Goal: Information Seeking & Learning: Learn about a topic

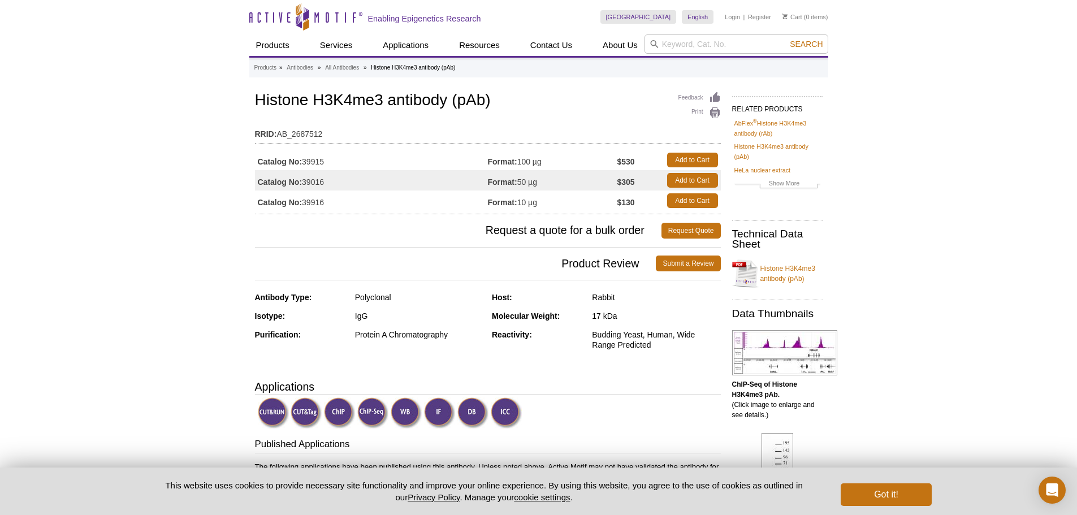
click at [311, 162] on td "Catalog No: 39915" at bounding box center [371, 160] width 233 height 20
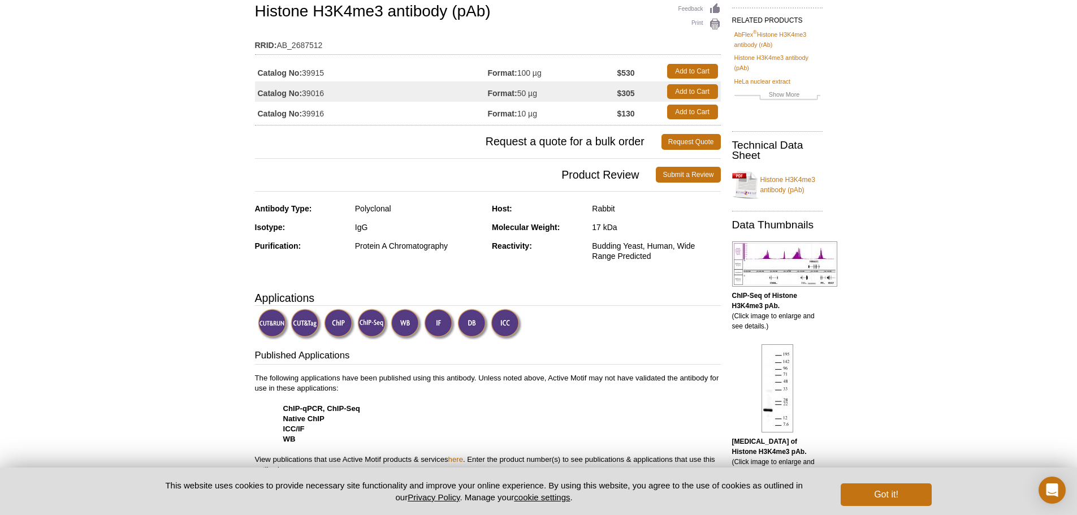
scroll to position [68, 0]
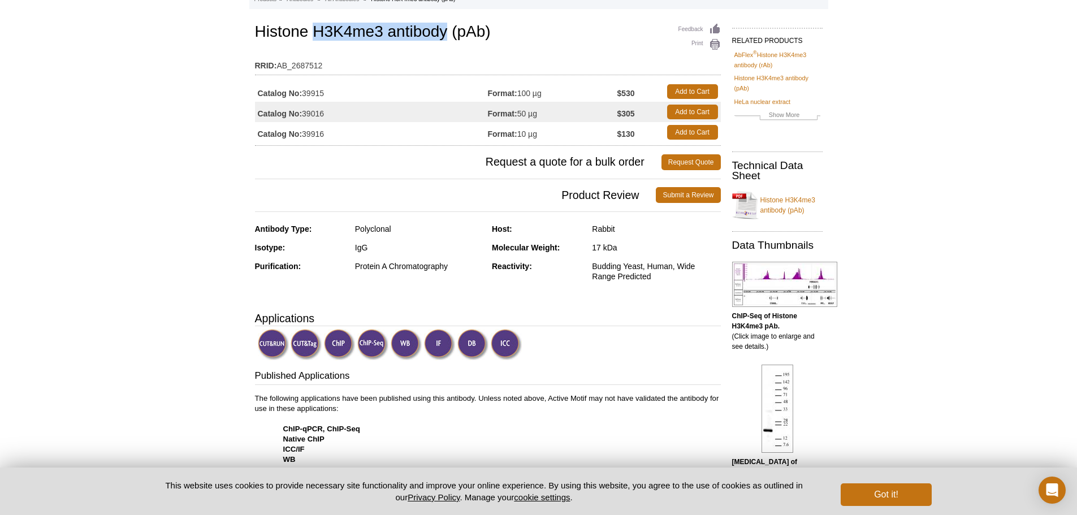
drag, startPoint x: 312, startPoint y: 30, endPoint x: 446, endPoint y: 40, distance: 134.4
click at [446, 40] on h1 "Histone H3K4me3 antibody (pAb)" at bounding box center [488, 32] width 466 height 19
copy h1 "H3K4me3 antibody"
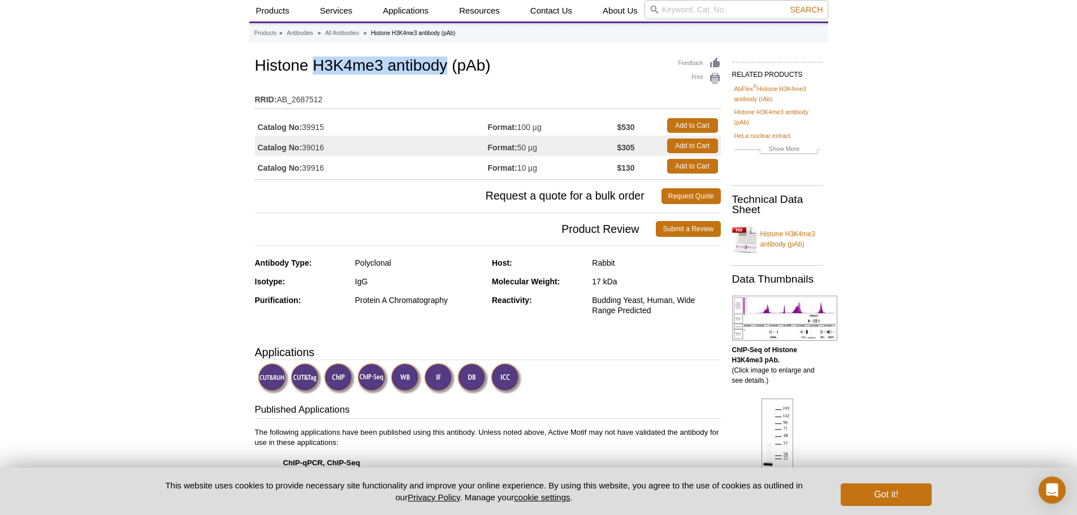
scroll to position [0, 0]
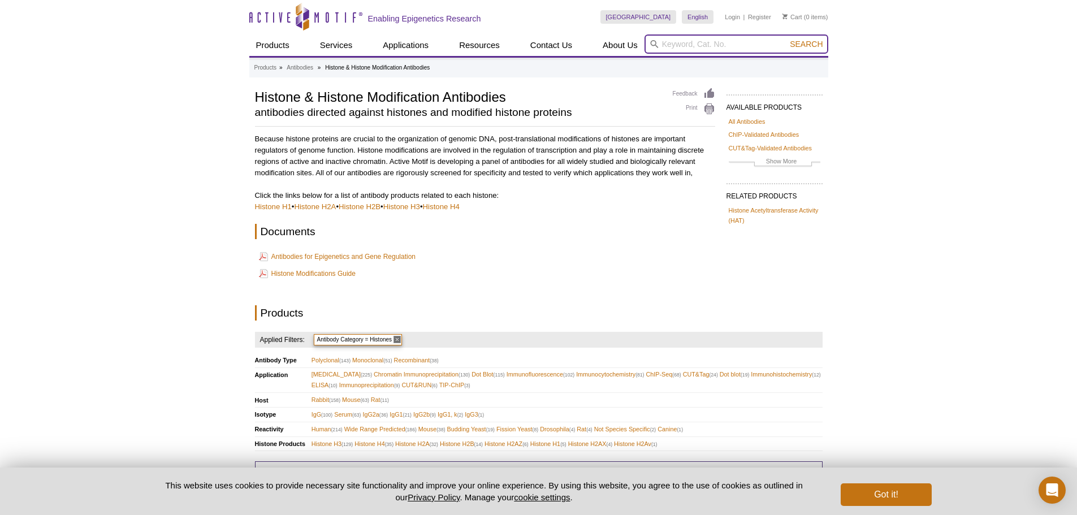
click at [757, 37] on input "search" at bounding box center [737, 44] width 184 height 19
paste input "H3K4me3 antibody"
type input "H3K4me3 antibody"
click at [787, 39] on button "Search" at bounding box center [807, 44] width 40 height 10
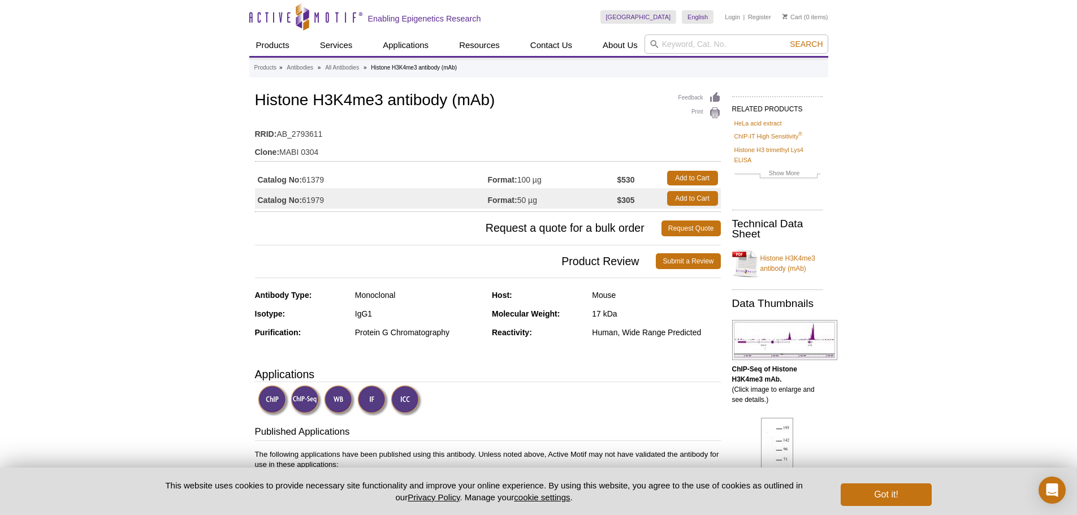
click at [317, 182] on td "Catalog No: 61379" at bounding box center [371, 178] width 233 height 20
copy td "61379"
drag, startPoint x: 280, startPoint y: 153, endPoint x: 320, endPoint y: 151, distance: 40.2
click at [320, 151] on td "Clone: MABI 0304" at bounding box center [488, 149] width 466 height 18
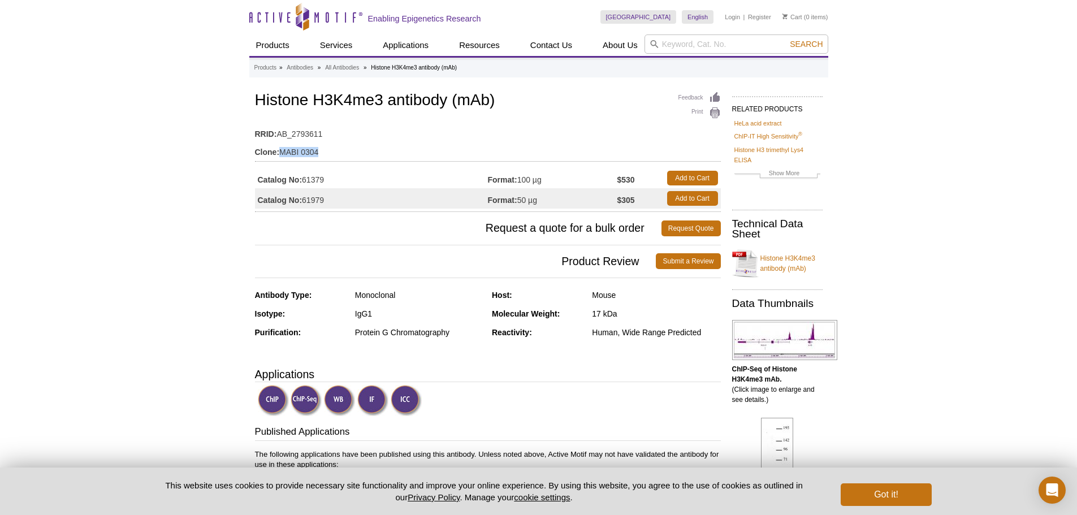
copy td "MABI 0304"
